Goal: Complete application form: Complete application form

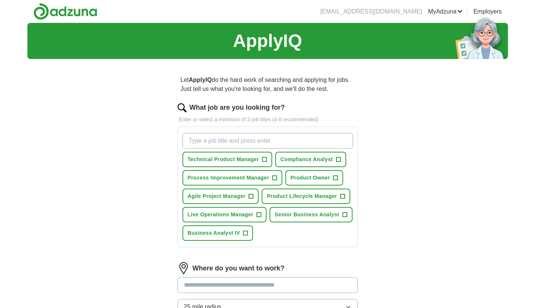
click at [230, 158] on span "Technical Product Manager" at bounding box center [224, 159] width 72 height 8
click at [308, 215] on span "Senior Business Analyst" at bounding box center [307, 214] width 65 height 8
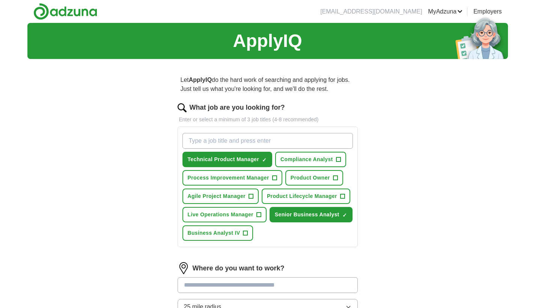
click at [205, 231] on span "Business Analyst IV" at bounding box center [214, 233] width 53 height 8
click at [287, 197] on span "Product Lifecycle Manager" at bounding box center [302, 196] width 70 height 8
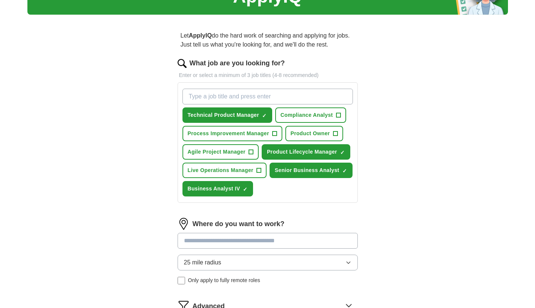
scroll to position [84, 0]
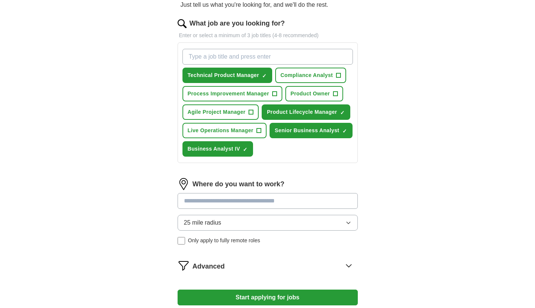
click at [237, 201] on input at bounding box center [267, 201] width 180 height 16
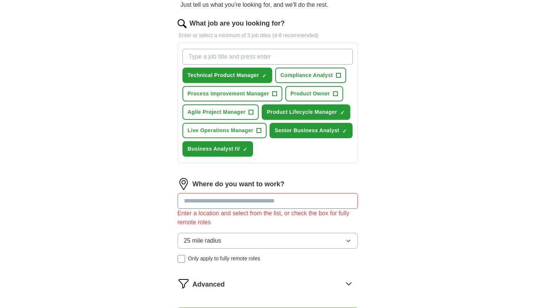
click at [182, 240] on div "25 mile radius Only apply to fully remote roles" at bounding box center [267, 248] width 180 height 30
click at [240, 201] on input at bounding box center [267, 201] width 180 height 16
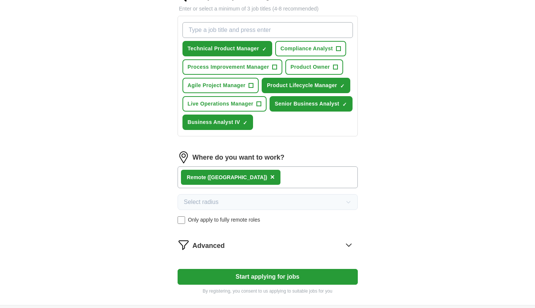
scroll to position [183, 0]
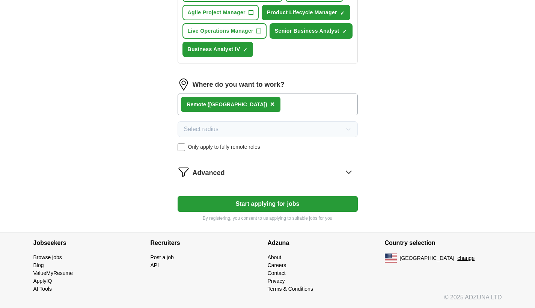
click at [350, 172] on icon at bounding box center [348, 172] width 5 height 3
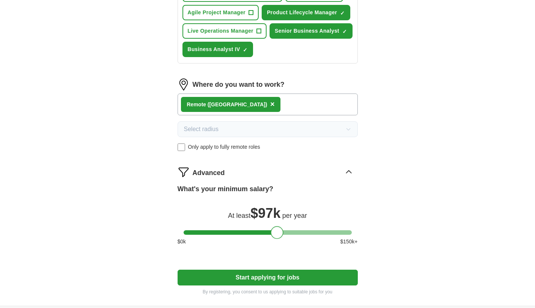
drag, startPoint x: 188, startPoint y: 234, endPoint x: 275, endPoint y: 231, distance: 87.5
click at [275, 231] on div at bounding box center [277, 232] width 13 height 13
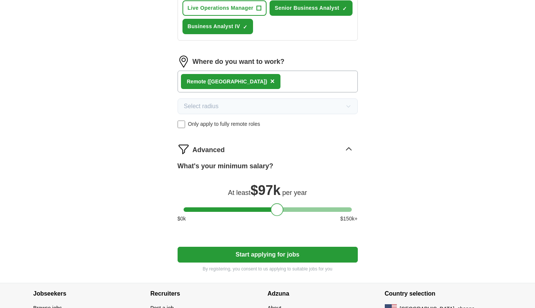
scroll to position [257, 0]
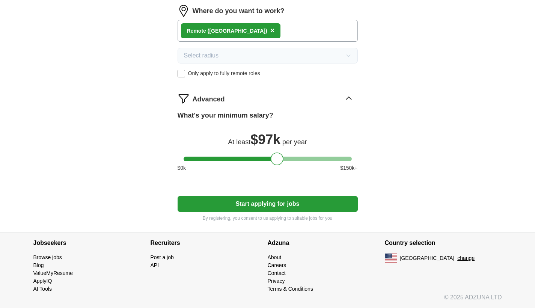
click at [267, 206] on button "Start applying for jobs" at bounding box center [267, 204] width 180 height 16
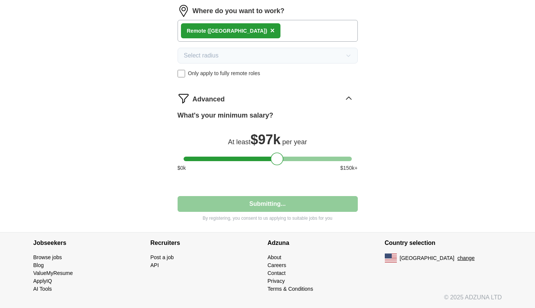
select select "**"
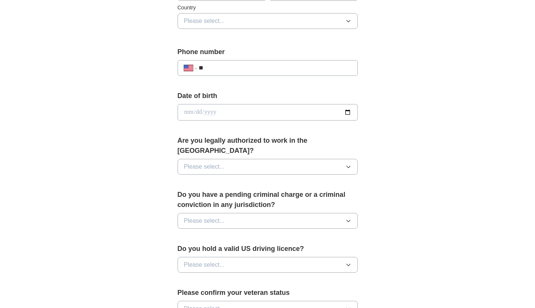
scroll to position [0, 0]
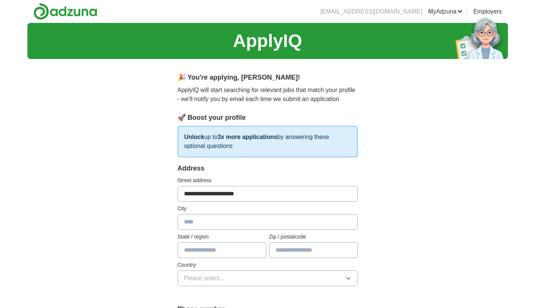
type input "**********"
type input "********"
type input "*"
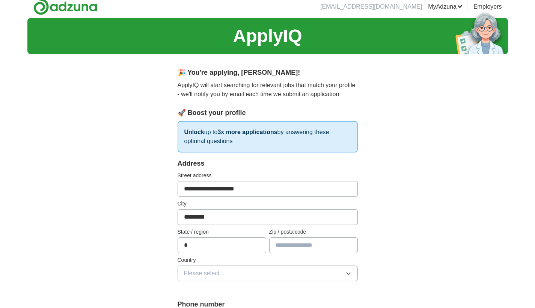
click at [258, 246] on input "*" at bounding box center [221, 245] width 89 height 16
click at [256, 245] on input "*" at bounding box center [221, 245] width 89 height 16
click at [257, 244] on input "*" at bounding box center [221, 245] width 89 height 16
click at [200, 243] on input "*" at bounding box center [221, 245] width 89 height 16
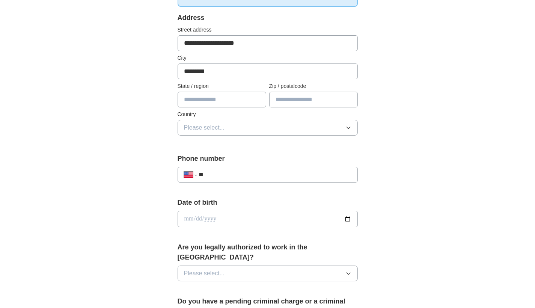
click at [257, 100] on input "text" at bounding box center [221, 100] width 89 height 16
click at [221, 101] on input "text" at bounding box center [221, 100] width 89 height 16
type input "**"
type input "*****"
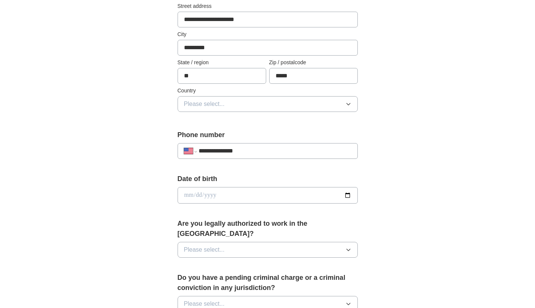
scroll to position [199, 0]
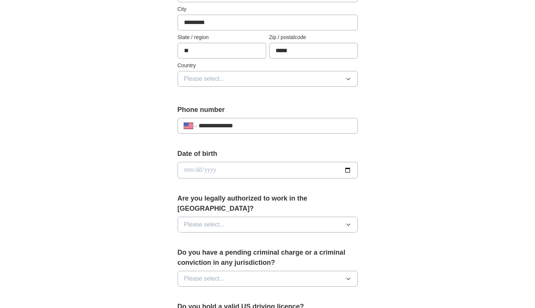
type input "**********"
click at [287, 216] on button "Please select..." at bounding box center [267, 224] width 180 height 16
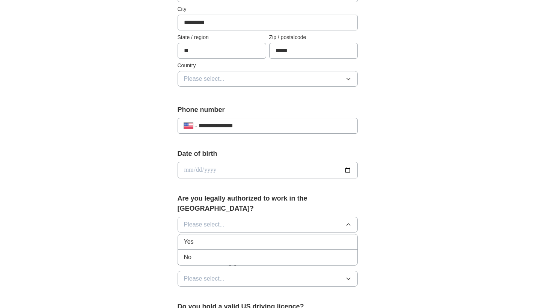
click at [206, 237] on div "Yes" at bounding box center [267, 241] width 167 height 9
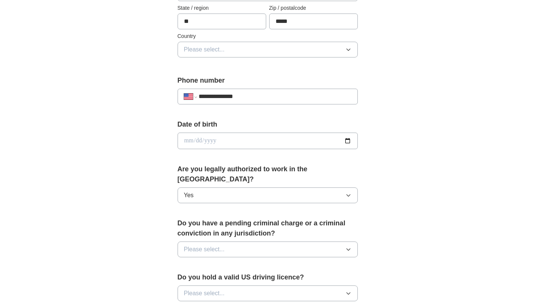
scroll to position [233, 0]
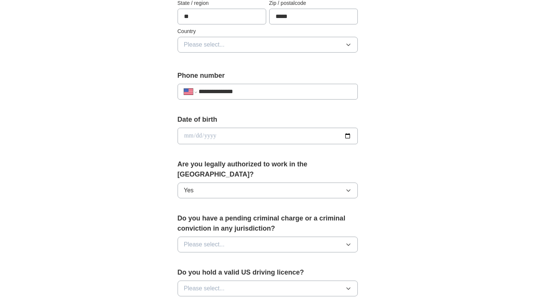
click at [282, 236] on button "Please select..." at bounding box center [267, 244] width 180 height 16
click at [215, 272] on div "No" at bounding box center [267, 276] width 167 height 9
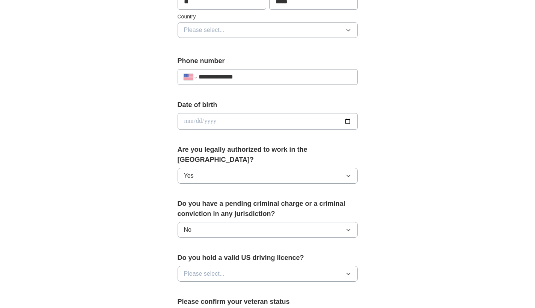
scroll to position [382, 0]
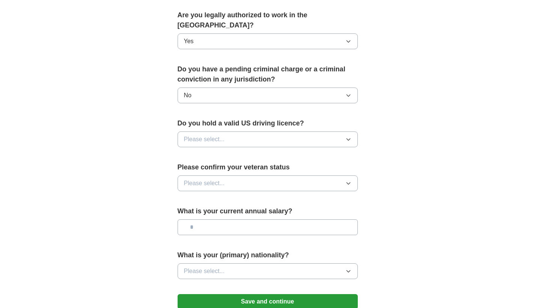
click at [258, 175] on button "Please select..." at bounding box center [267, 183] width 180 height 16
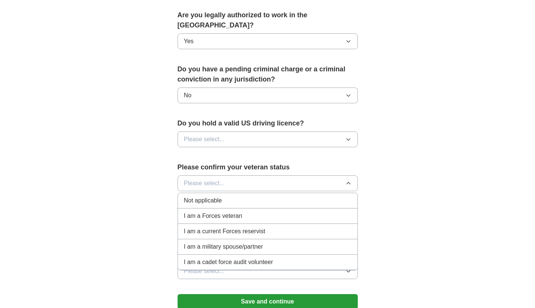
click at [281, 131] on button "Please select..." at bounding box center [267, 139] width 180 height 16
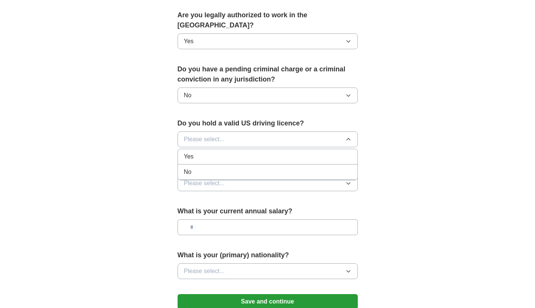
click at [218, 152] on div "Yes" at bounding box center [267, 156] width 167 height 9
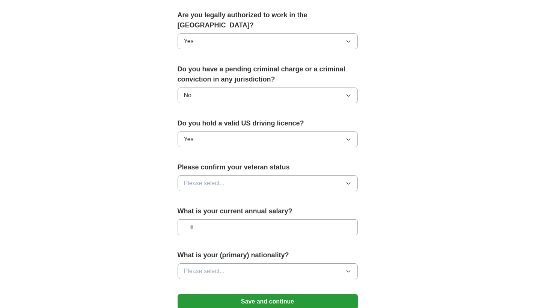
click at [269, 175] on button "Please select..." at bounding box center [267, 183] width 180 height 16
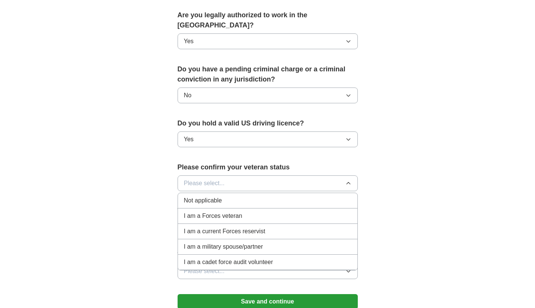
click at [246, 196] on div "Not applicable" at bounding box center [267, 200] width 167 height 9
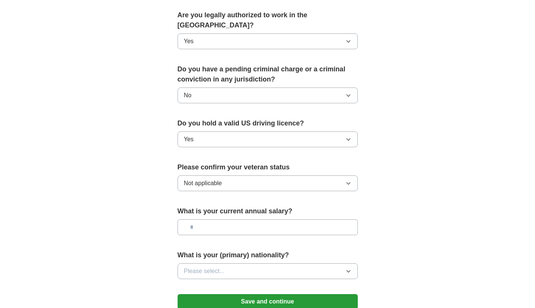
click at [246, 219] on input "text" at bounding box center [267, 227] width 180 height 16
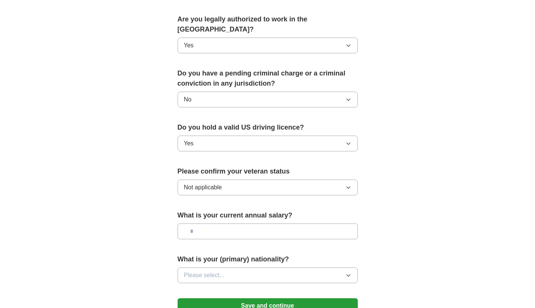
click at [230, 223] on input "text" at bounding box center [267, 231] width 180 height 16
type input "*******"
click at [293, 267] on button "Please select..." at bounding box center [267, 275] width 180 height 16
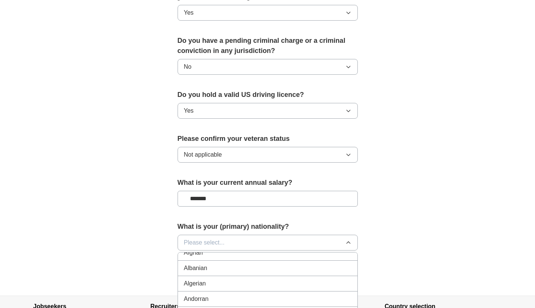
scroll to position [0, 0]
click at [237, 255] on div "American" at bounding box center [267, 259] width 167 height 9
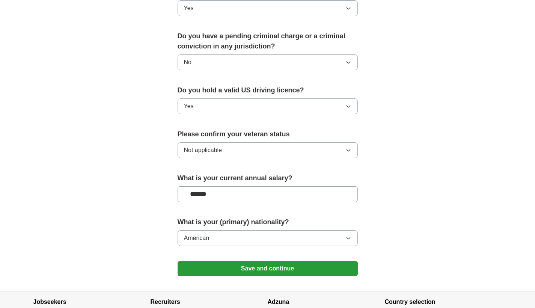
scroll to position [425, 0]
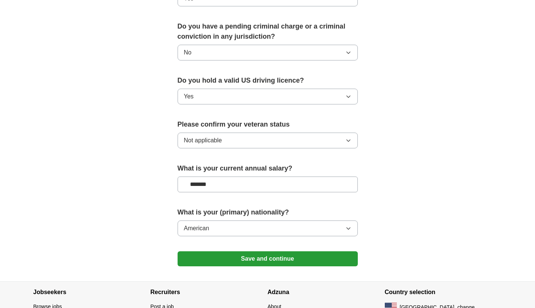
click at [314, 251] on button "Save and continue" at bounding box center [267, 258] width 180 height 15
